Goal: Information Seeking & Learning: Understand process/instructions

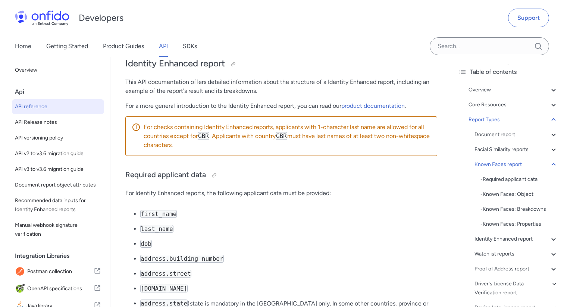
scroll to position [31, 0]
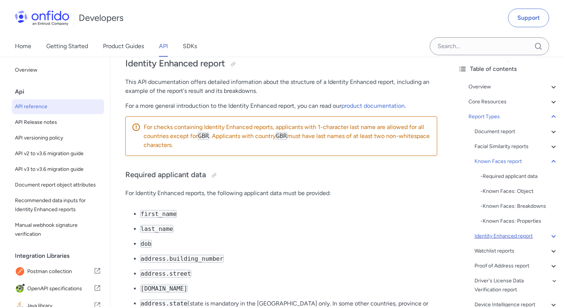
click at [494, 240] on div "Identity Enhanced report" at bounding box center [516, 236] width 84 height 9
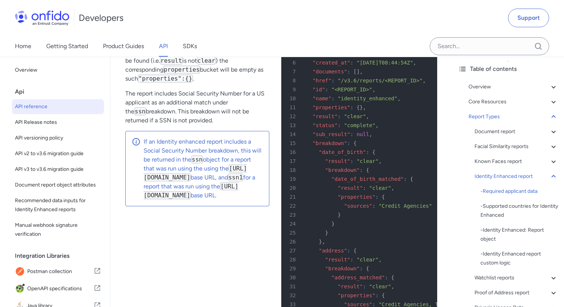
scroll to position [49282, 0]
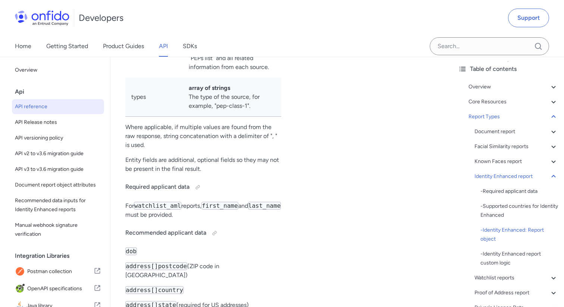
scroll to position [51075, 0]
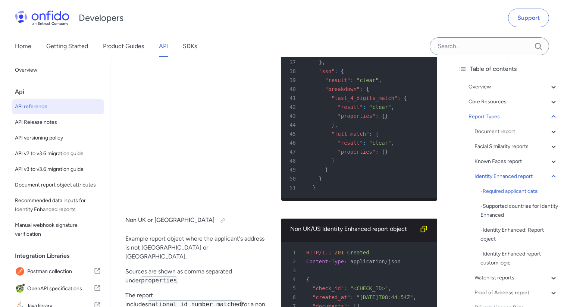
scroll to position [49543, 0]
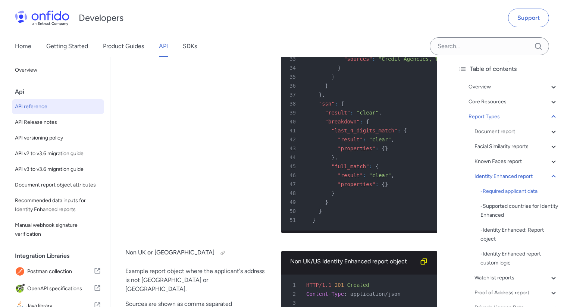
drag, startPoint x: 209, startPoint y: 145, endPoint x: 255, endPoint y: 145, distance: 45.9
drag, startPoint x: 211, startPoint y: 160, endPoint x: 249, endPoint y: 164, distance: 38.6
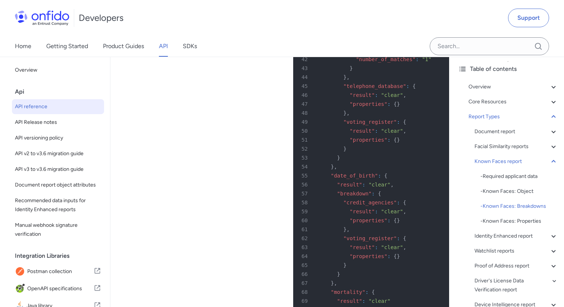
scroll to position [48960, 0]
